Goal: Transaction & Acquisition: Purchase product/service

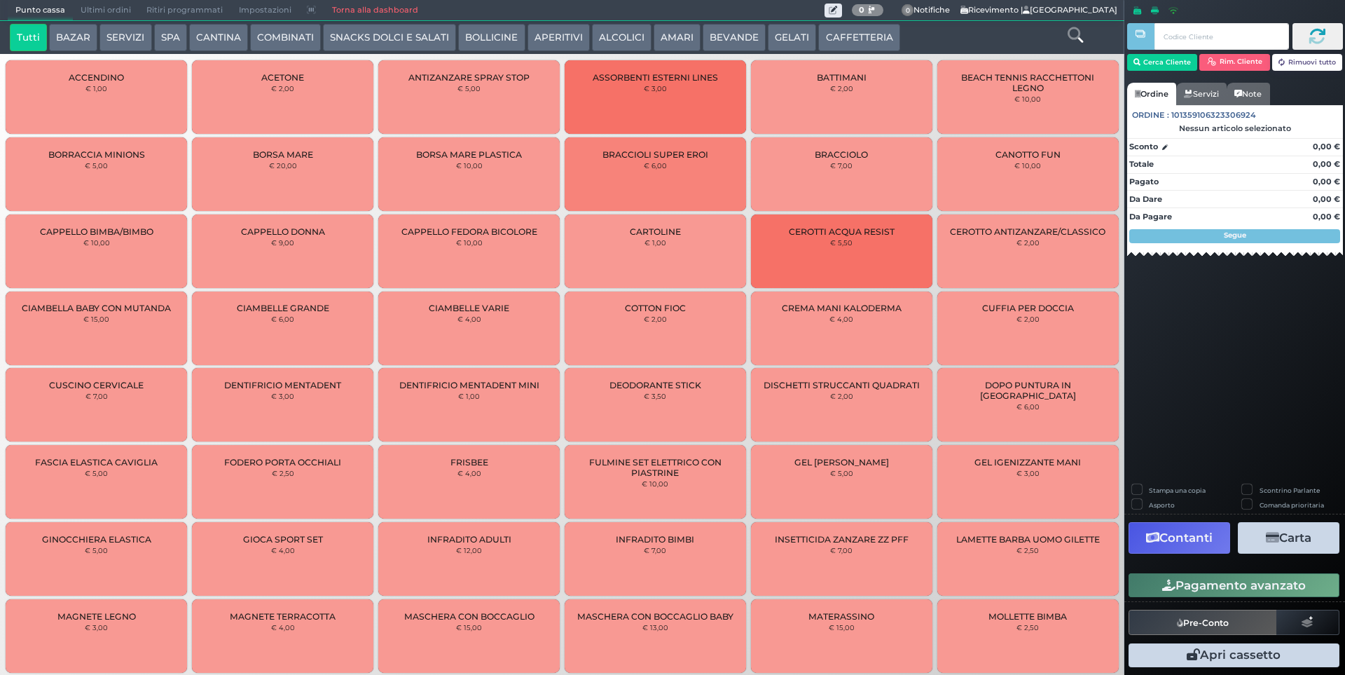
click at [1184, 61] on button "Cerca Cliente" at bounding box center [1162, 62] width 71 height 17
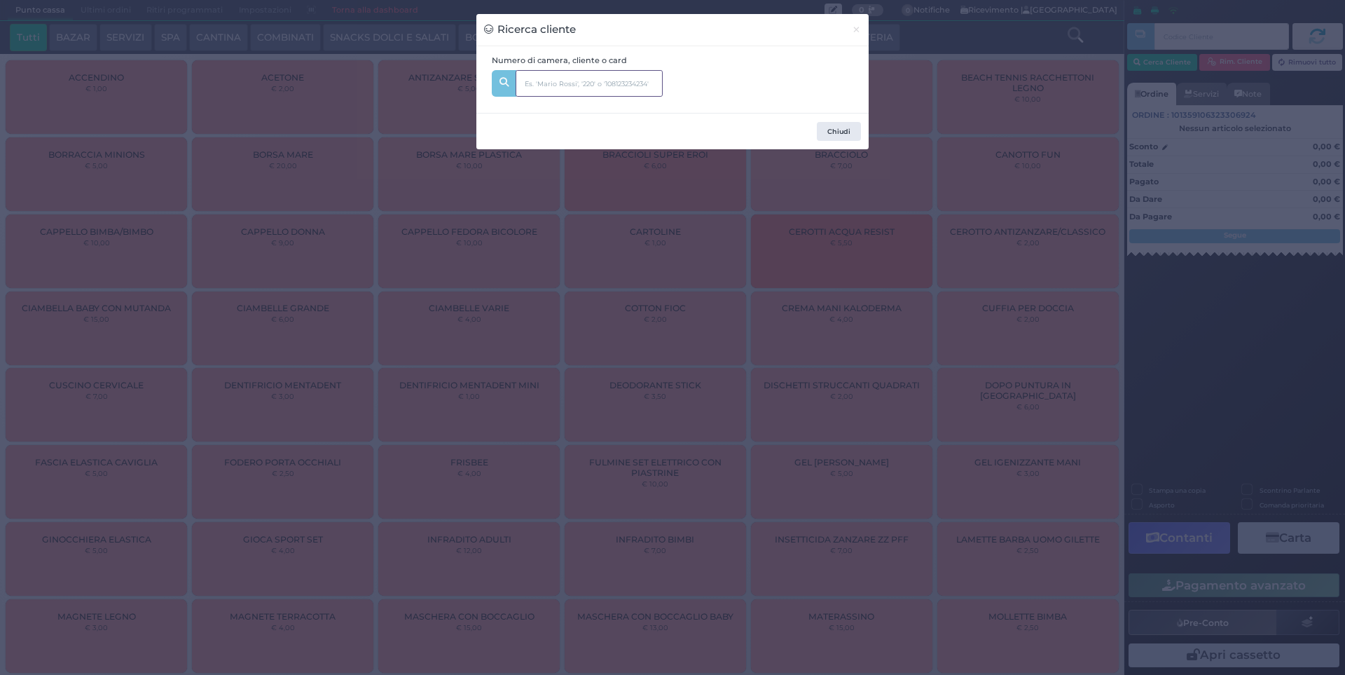
click at [627, 82] on input "text" at bounding box center [589, 83] width 147 height 27
type input "brambilla"
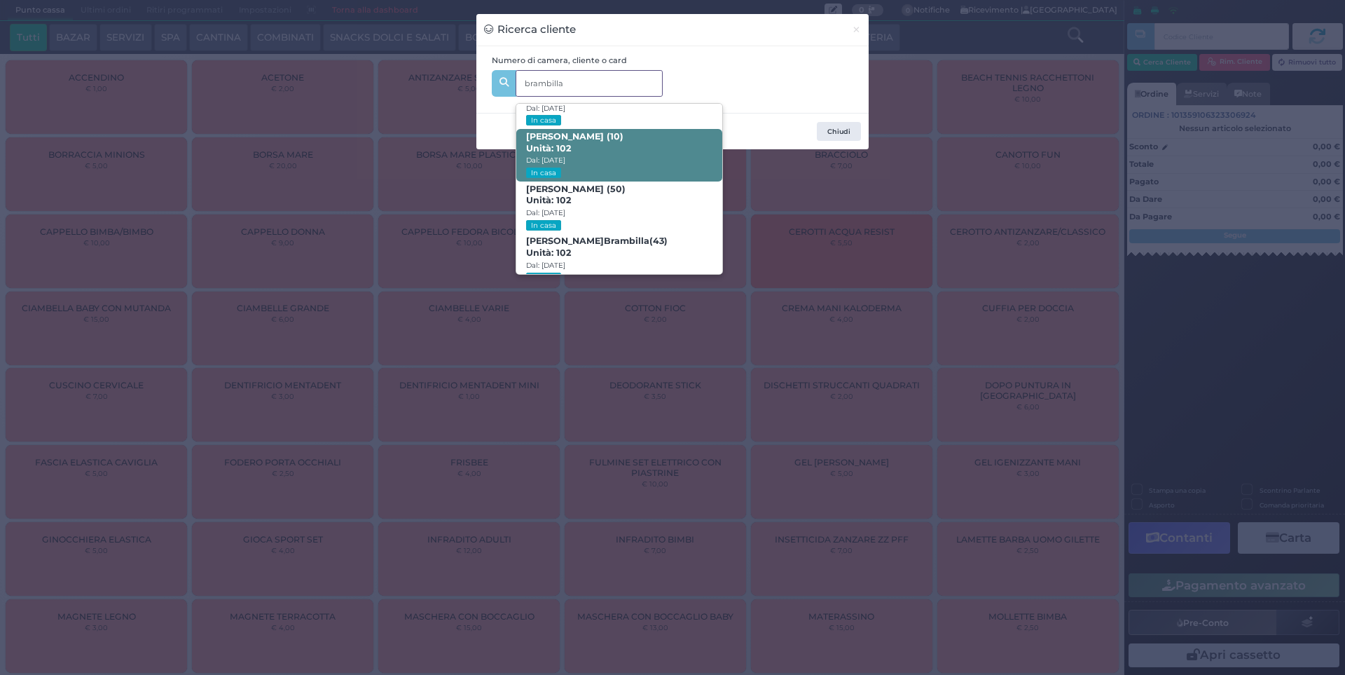
scroll to position [67, 0]
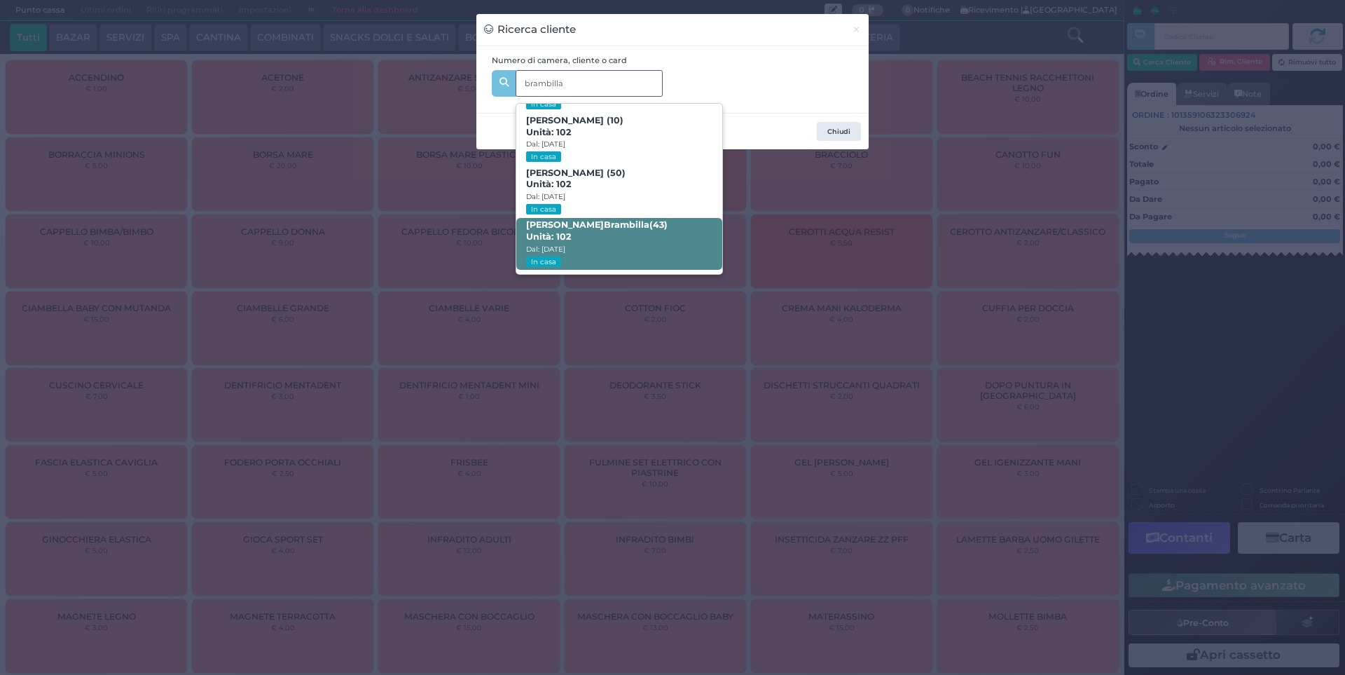
click at [645, 235] on span "Beatrice Brambilla (43) Unità: 102 Dal: 16/08/2025 In casa" at bounding box center [618, 244] width 205 height 53
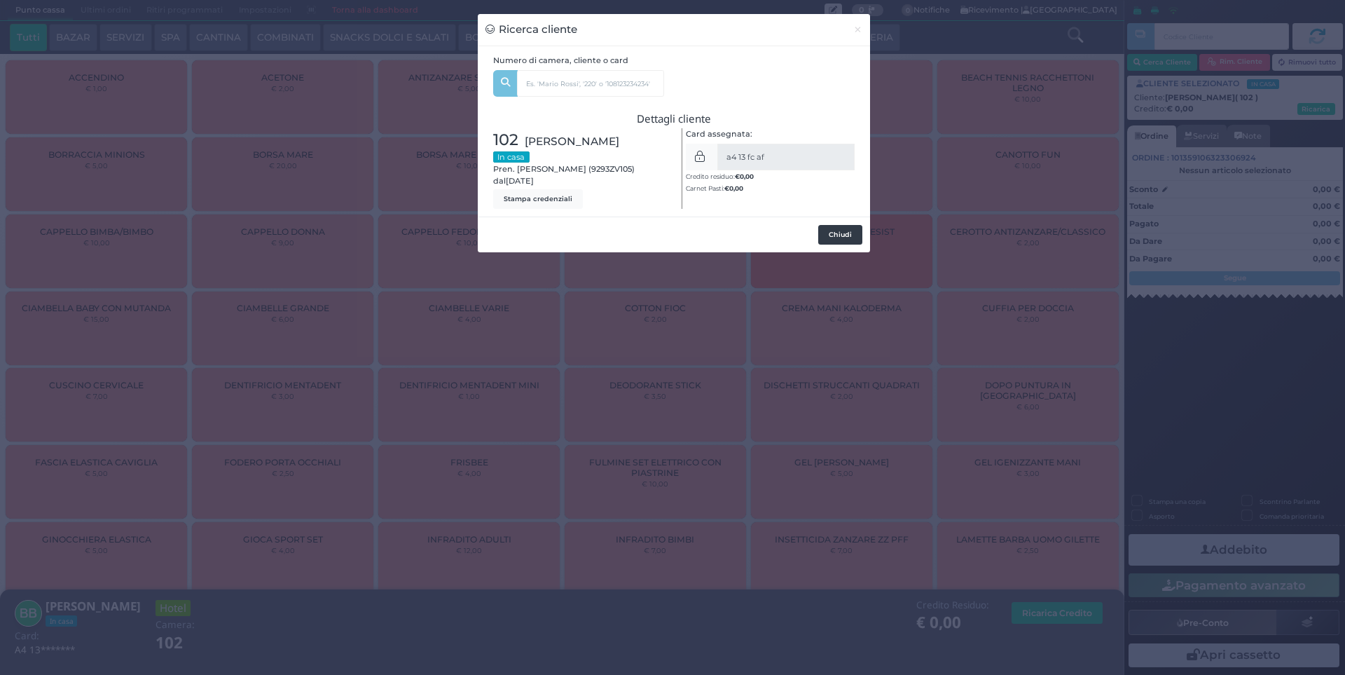
click at [832, 233] on button "Chiudi" at bounding box center [840, 235] width 44 height 20
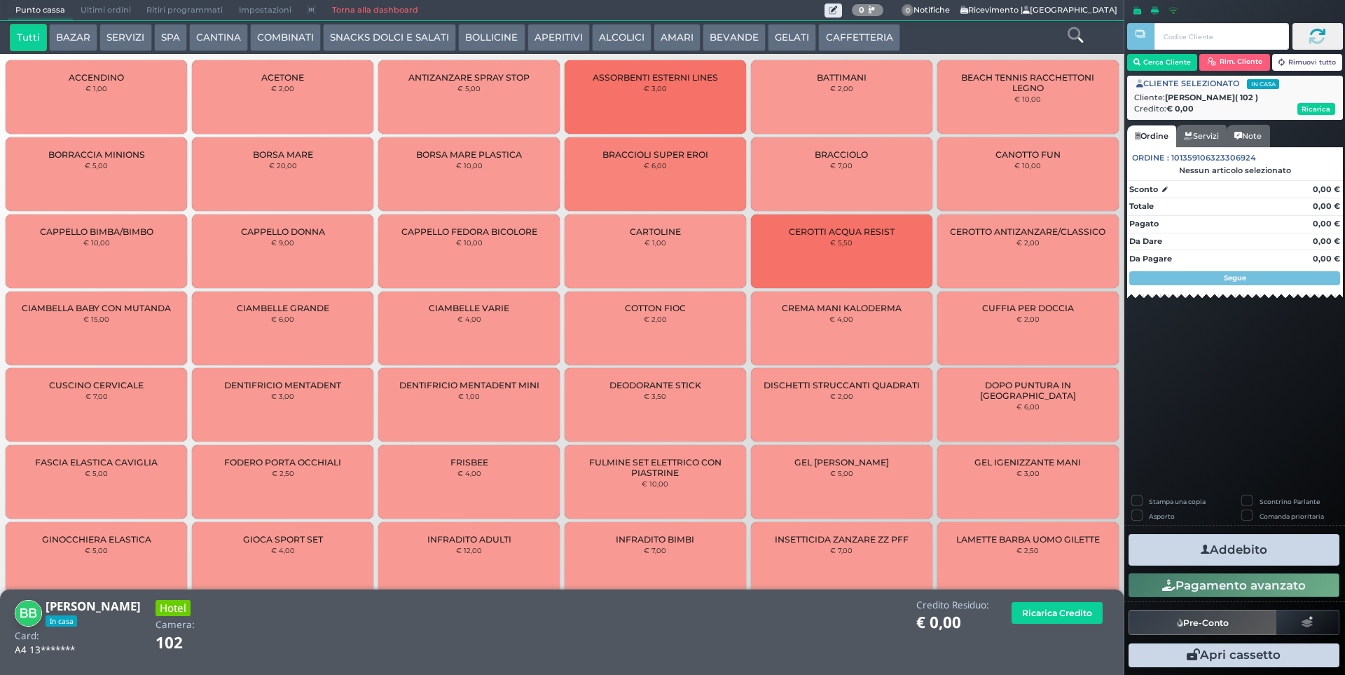
click at [1076, 38] on icon at bounding box center [1075, 34] width 15 height 15
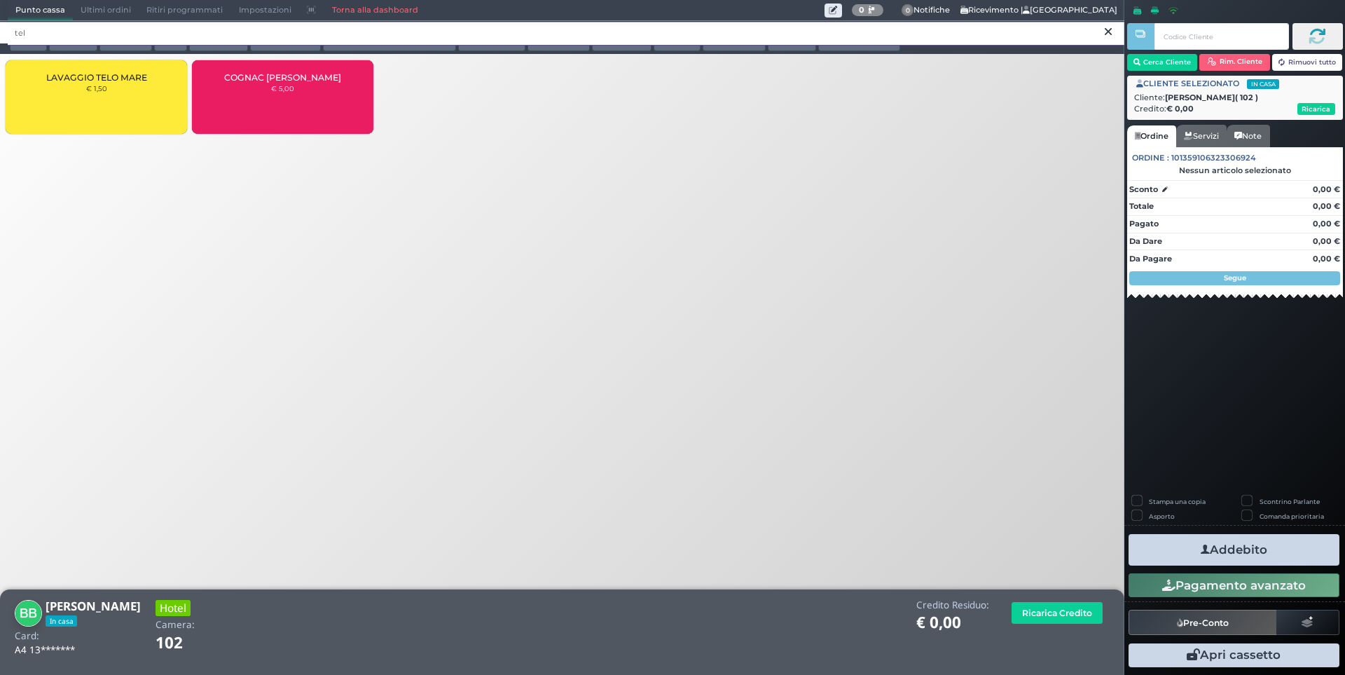
type input "tel"
click at [88, 102] on div "LAVAGGIO TELO MARE € 1,50" at bounding box center [96, 97] width 181 height 74
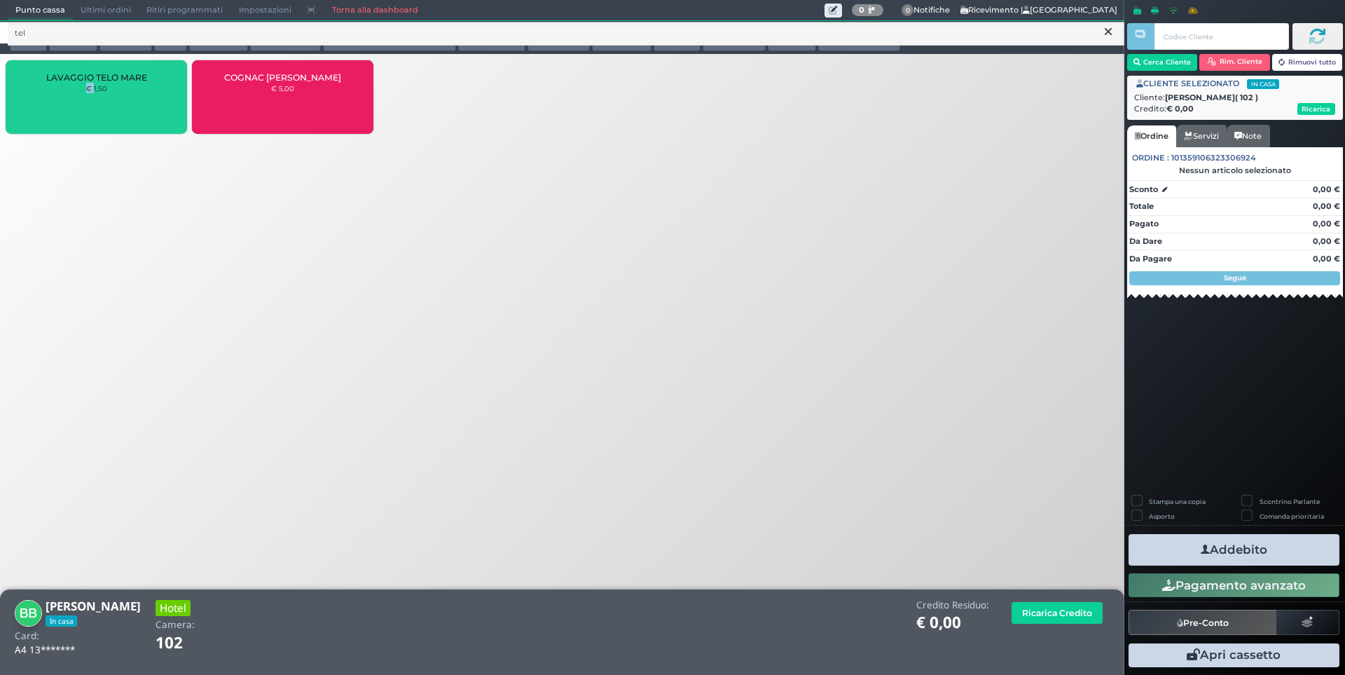
click at [85, 106] on div "LAVAGGIO TELO MARE € 1,50" at bounding box center [96, 97] width 181 height 74
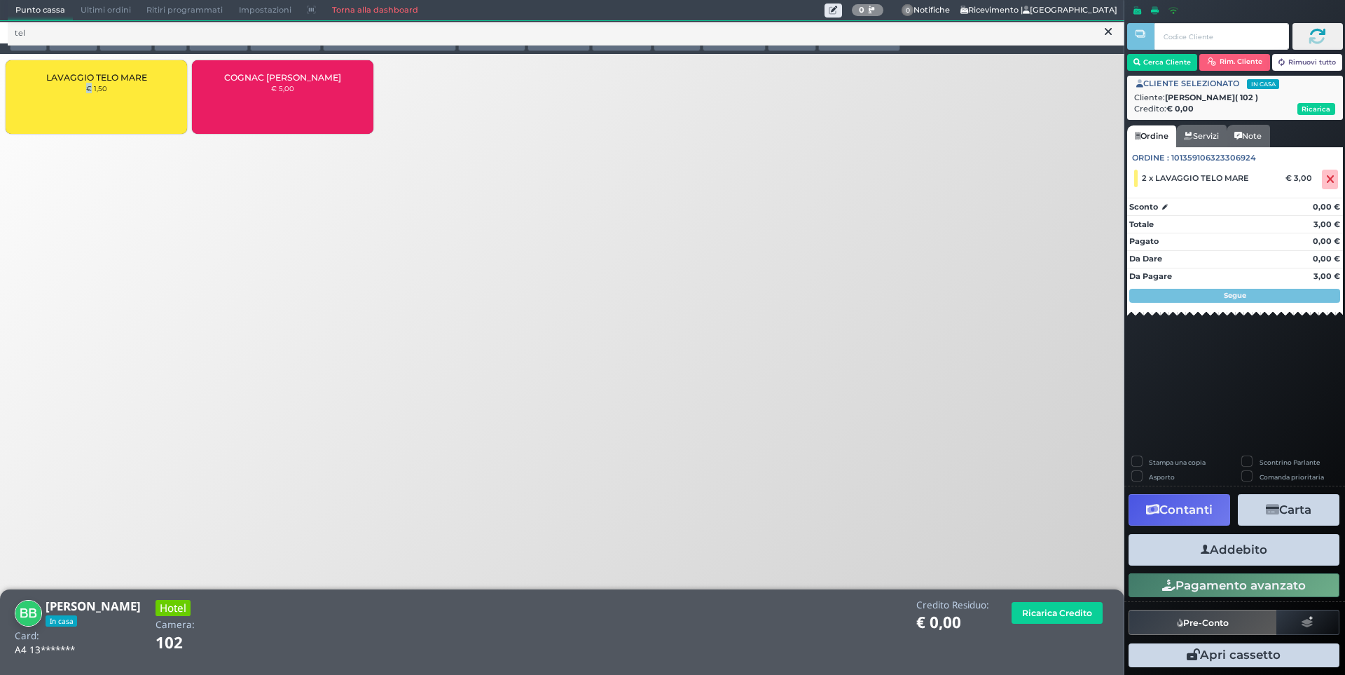
click at [1195, 548] on button "Addebito" at bounding box center [1234, 550] width 211 height 32
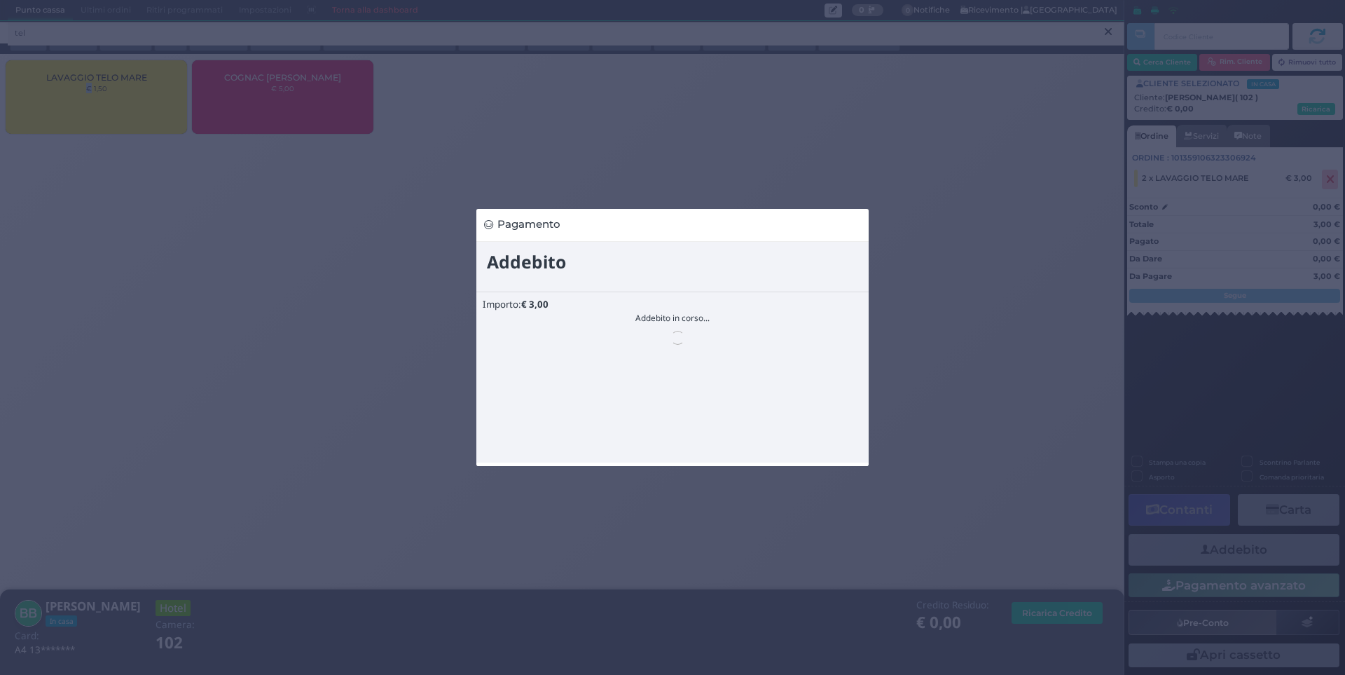
scroll to position [0, 0]
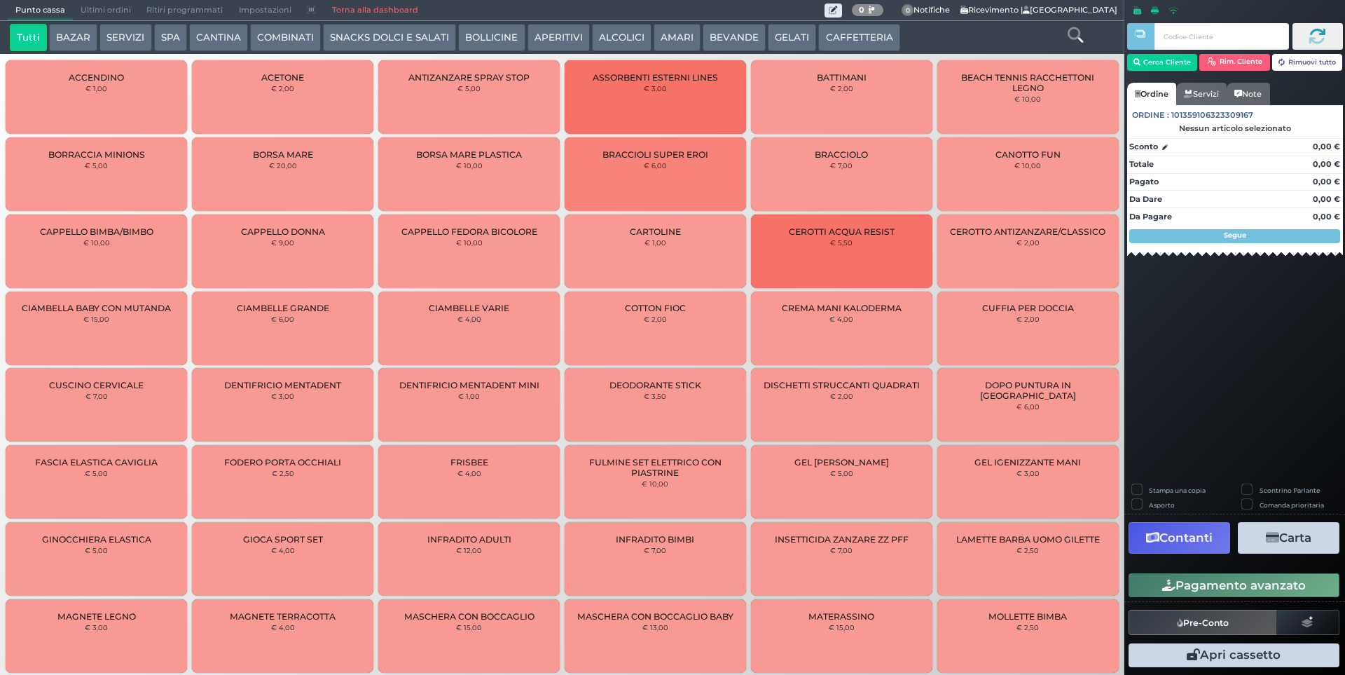
click at [214, 44] on button "CANTINA" at bounding box center [218, 38] width 59 height 28
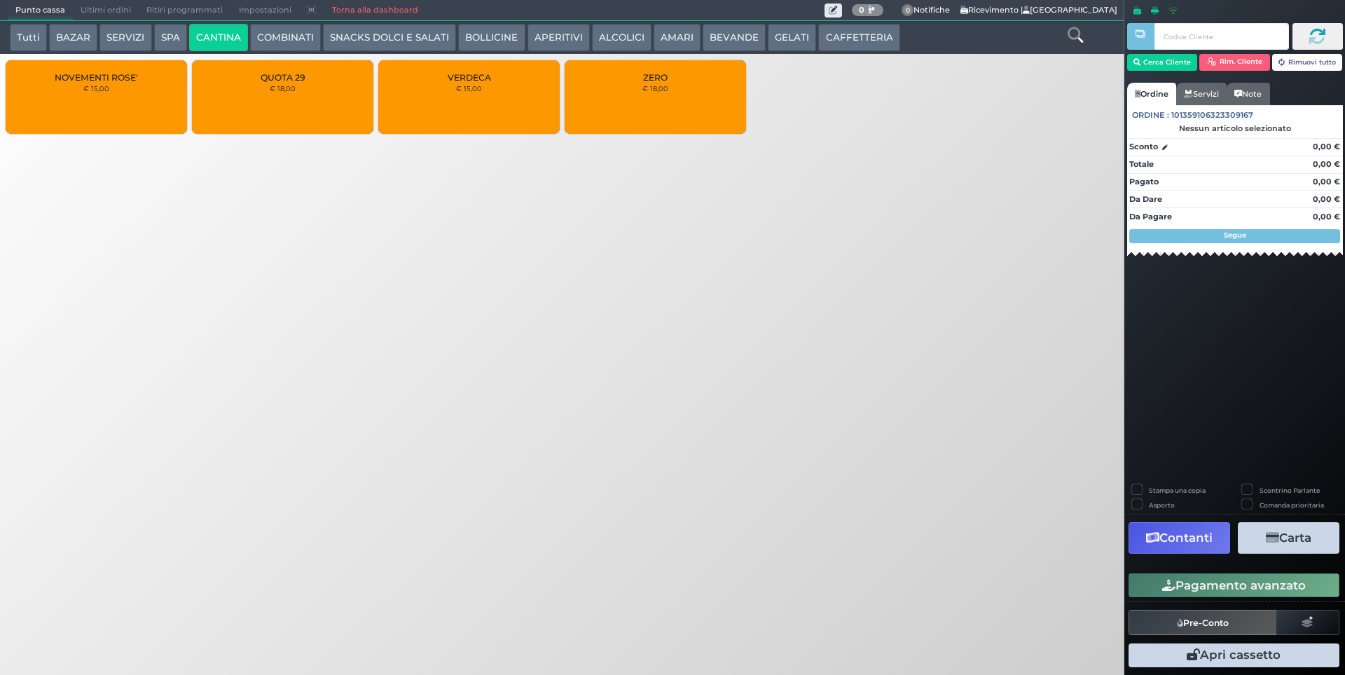
click at [168, 41] on button "SPA" at bounding box center [170, 38] width 33 height 28
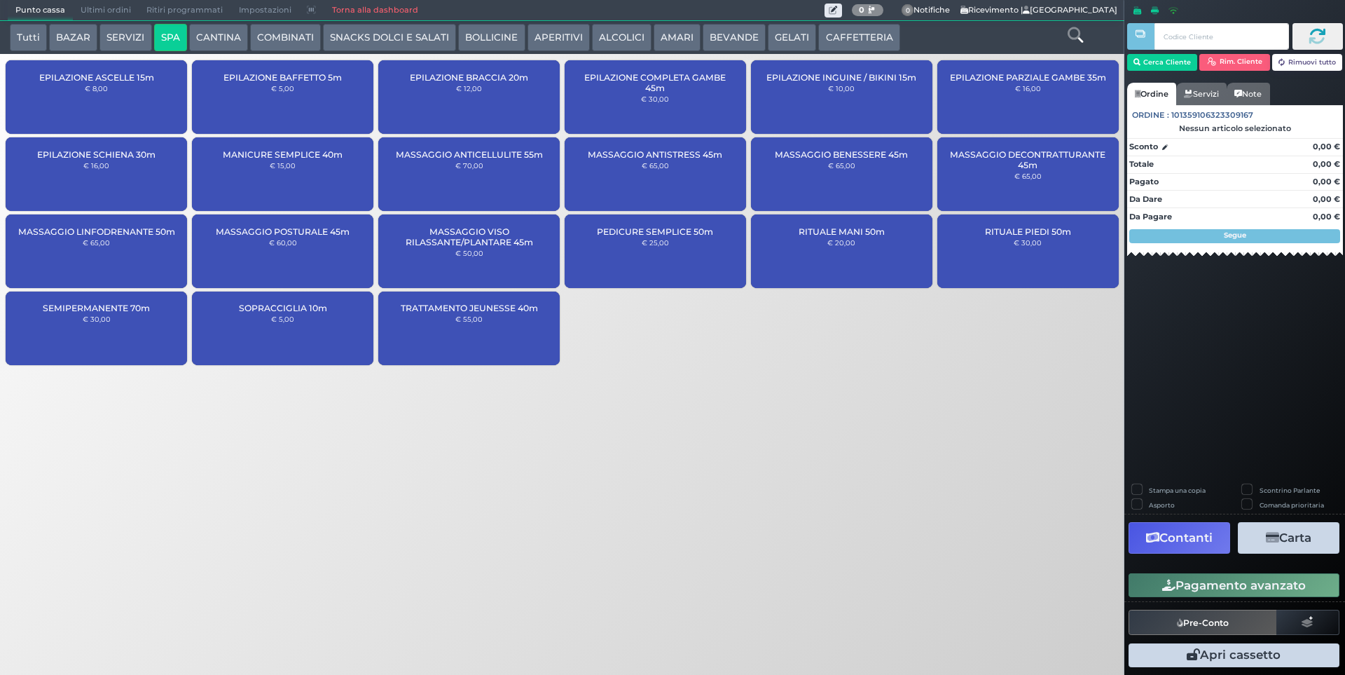
click at [118, 35] on button "SERVIZI" at bounding box center [126, 38] width 52 height 28
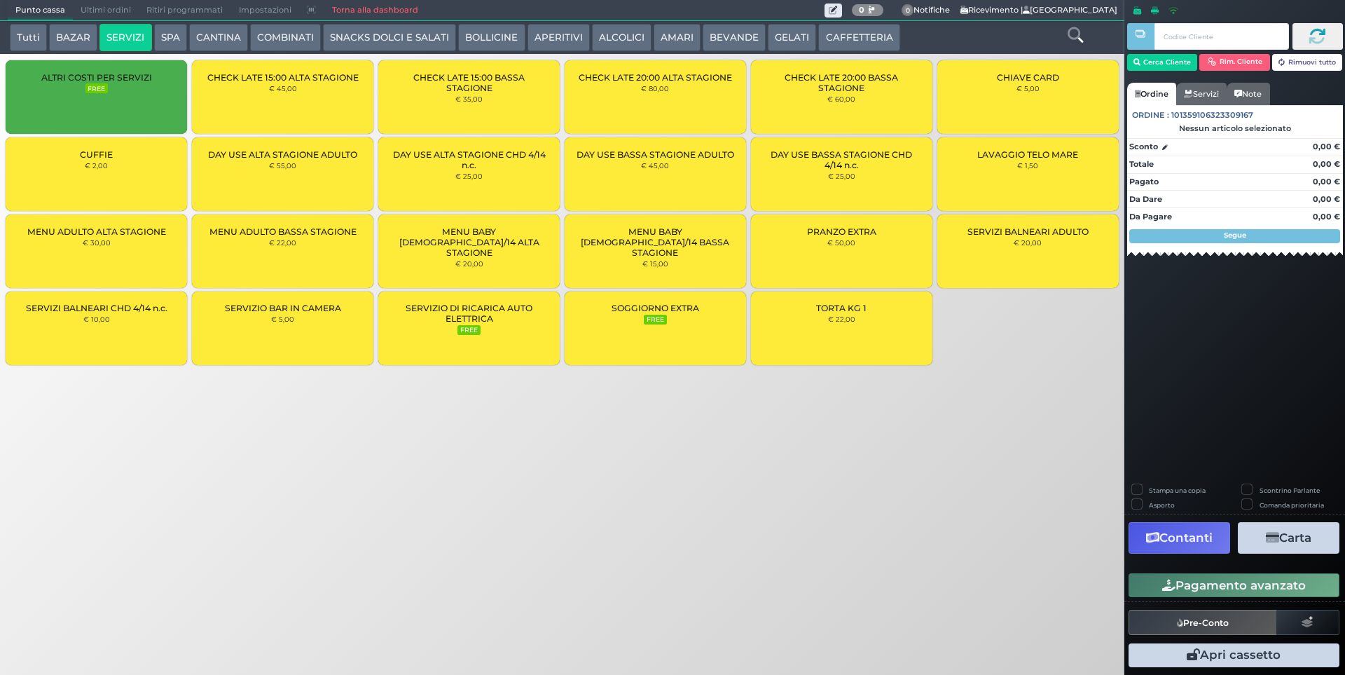
click at [107, 166] on small "€ 2,00" at bounding box center [96, 165] width 23 height 8
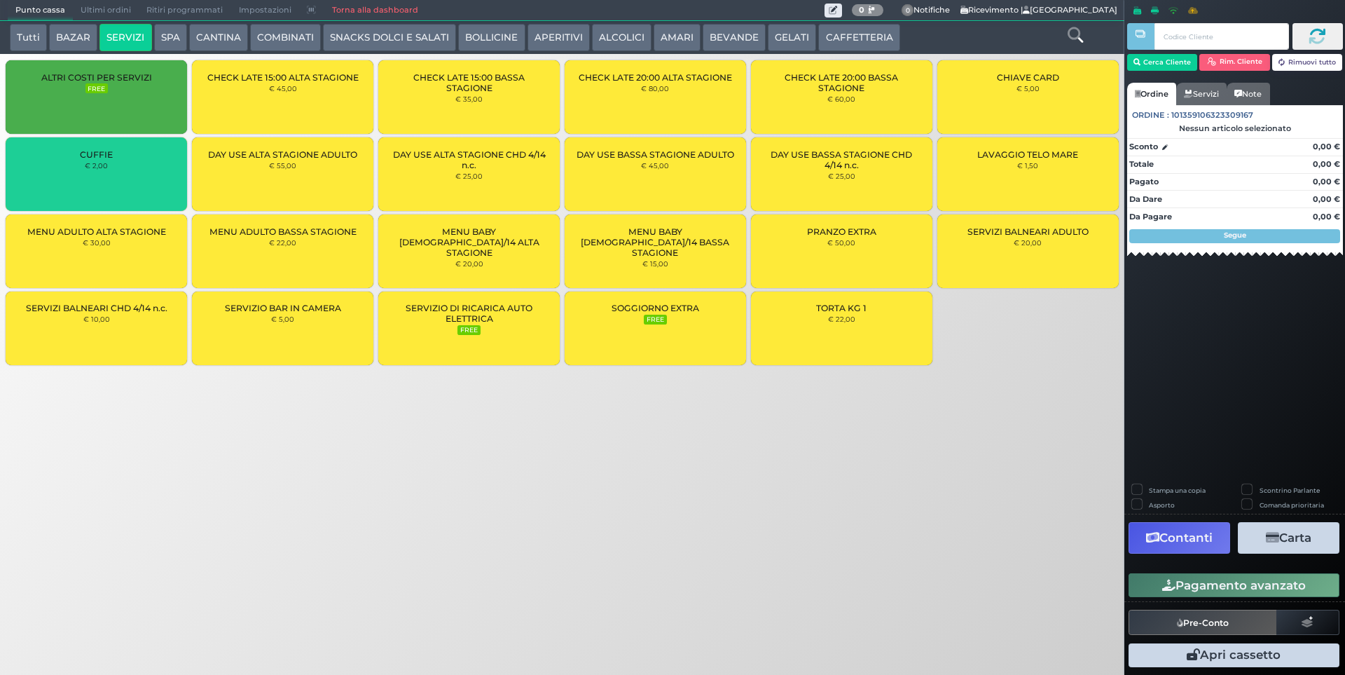
click at [106, 165] on small "€ 2,00" at bounding box center [96, 165] width 23 height 8
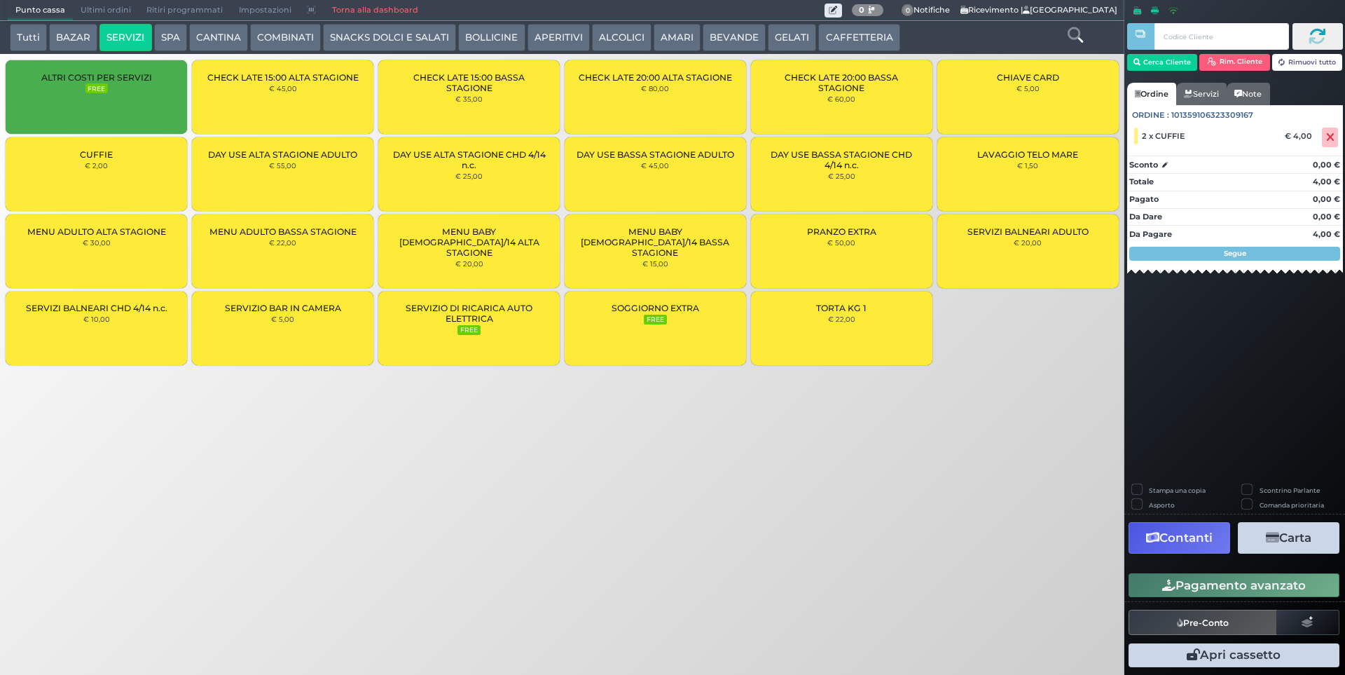
click at [112, 164] on div "CUFFIE € 2,00" at bounding box center [96, 174] width 181 height 74
click at [1163, 60] on button "Cerca Cliente" at bounding box center [1162, 62] width 71 height 17
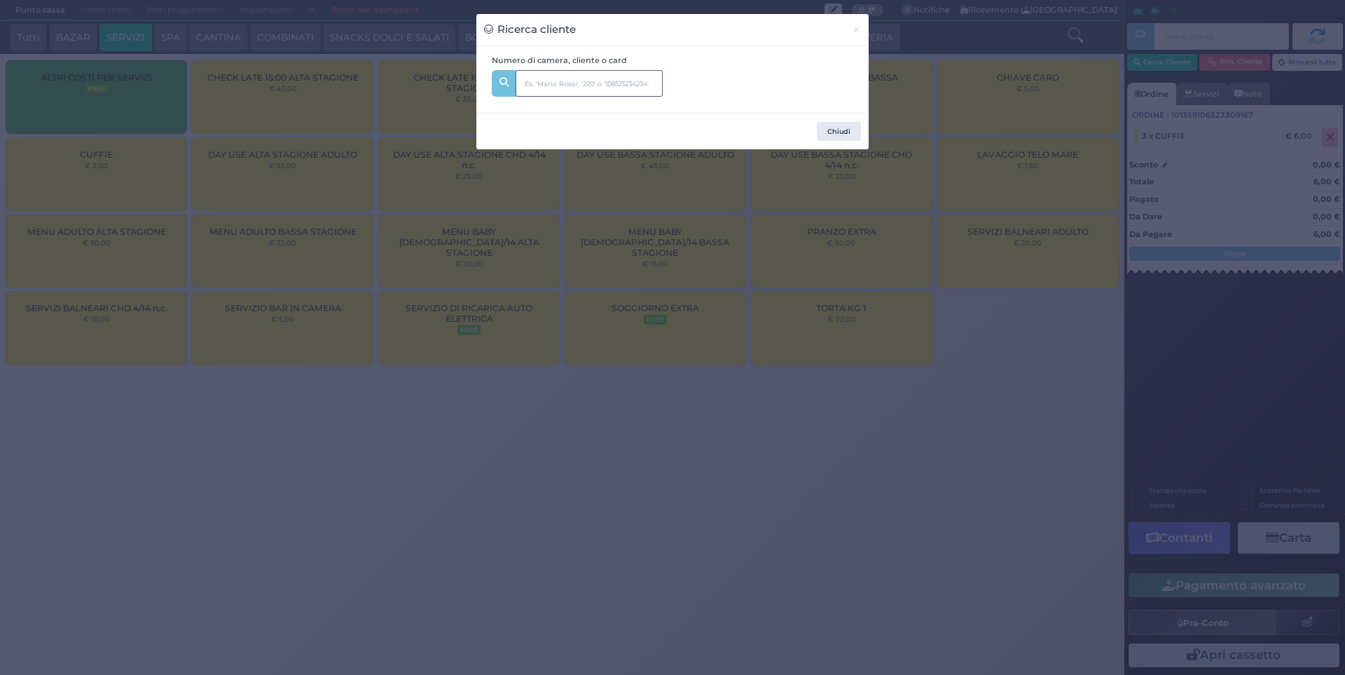
click at [582, 80] on input "text" at bounding box center [589, 83] width 147 height 27
type input "312"
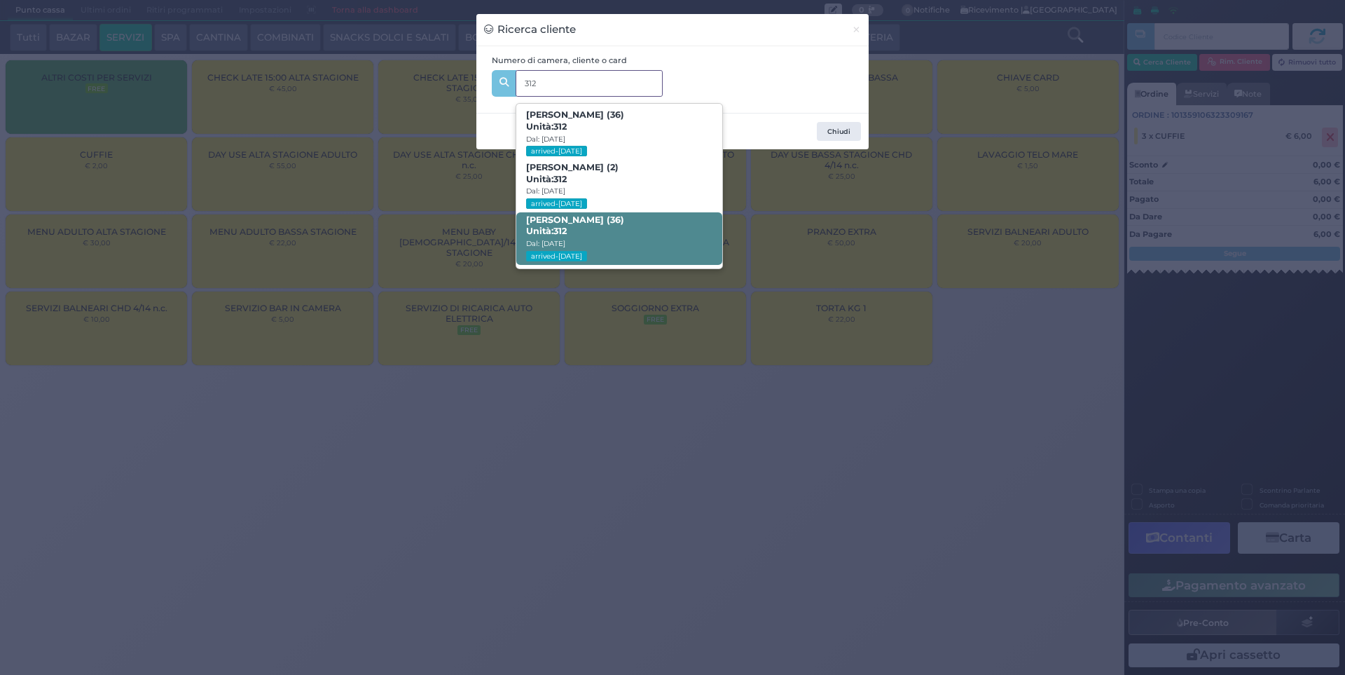
click at [617, 238] on span "[PERSON_NAME] (36) Unità: 312 Dal: [DATE] arrived-[DATE]" at bounding box center [618, 238] width 205 height 53
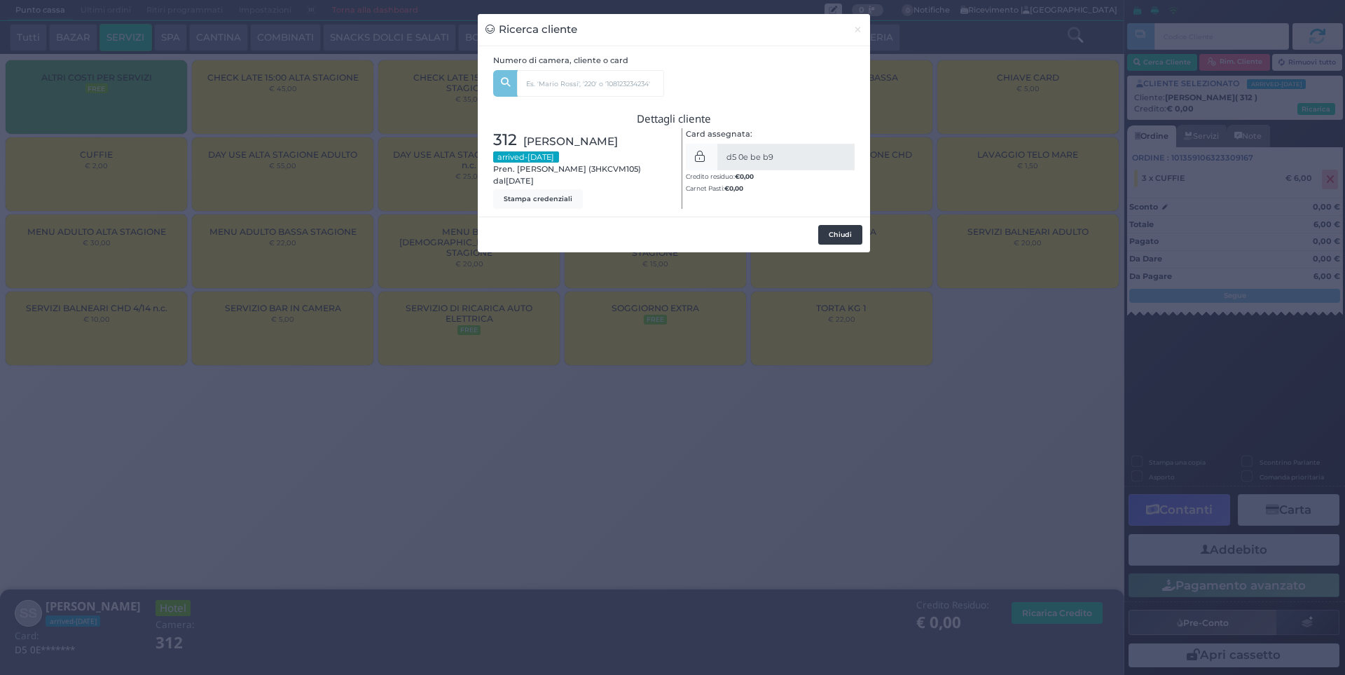
click at [827, 234] on button "Chiudi" at bounding box center [840, 235] width 44 height 20
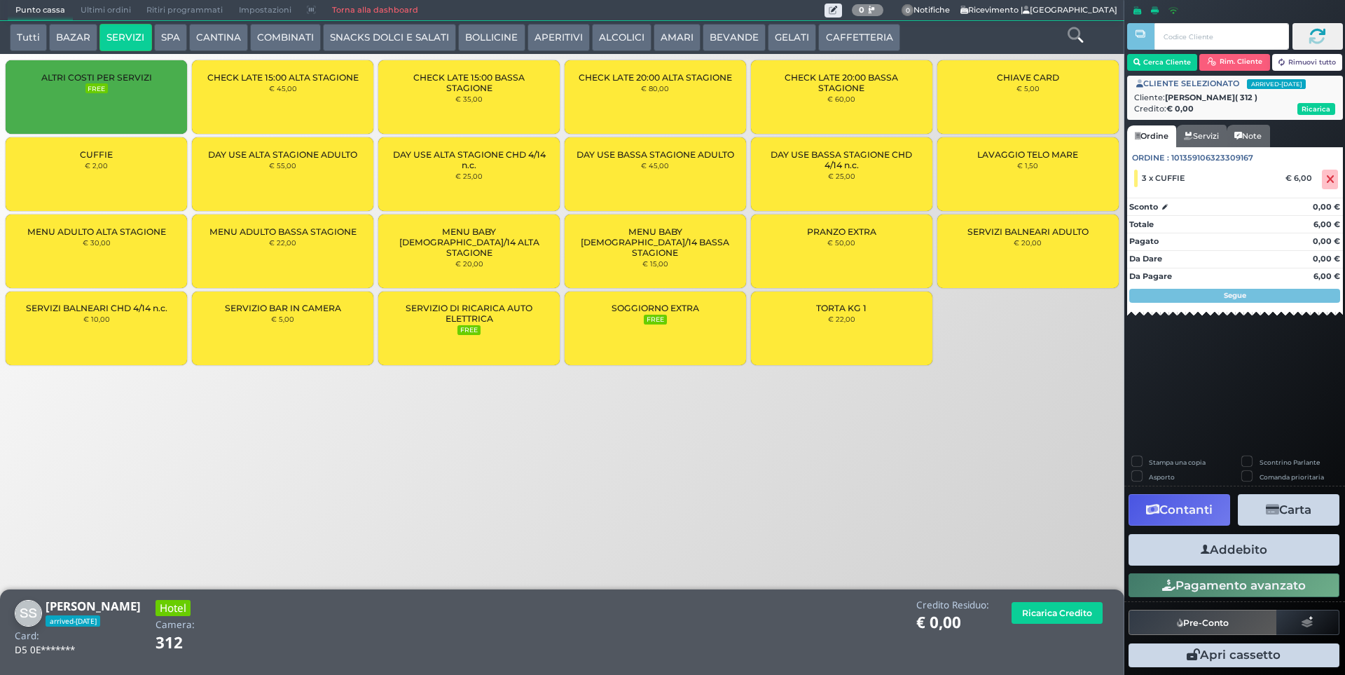
click at [1247, 548] on button "Addebito" at bounding box center [1234, 550] width 211 height 32
